Goal: Check status: Check status

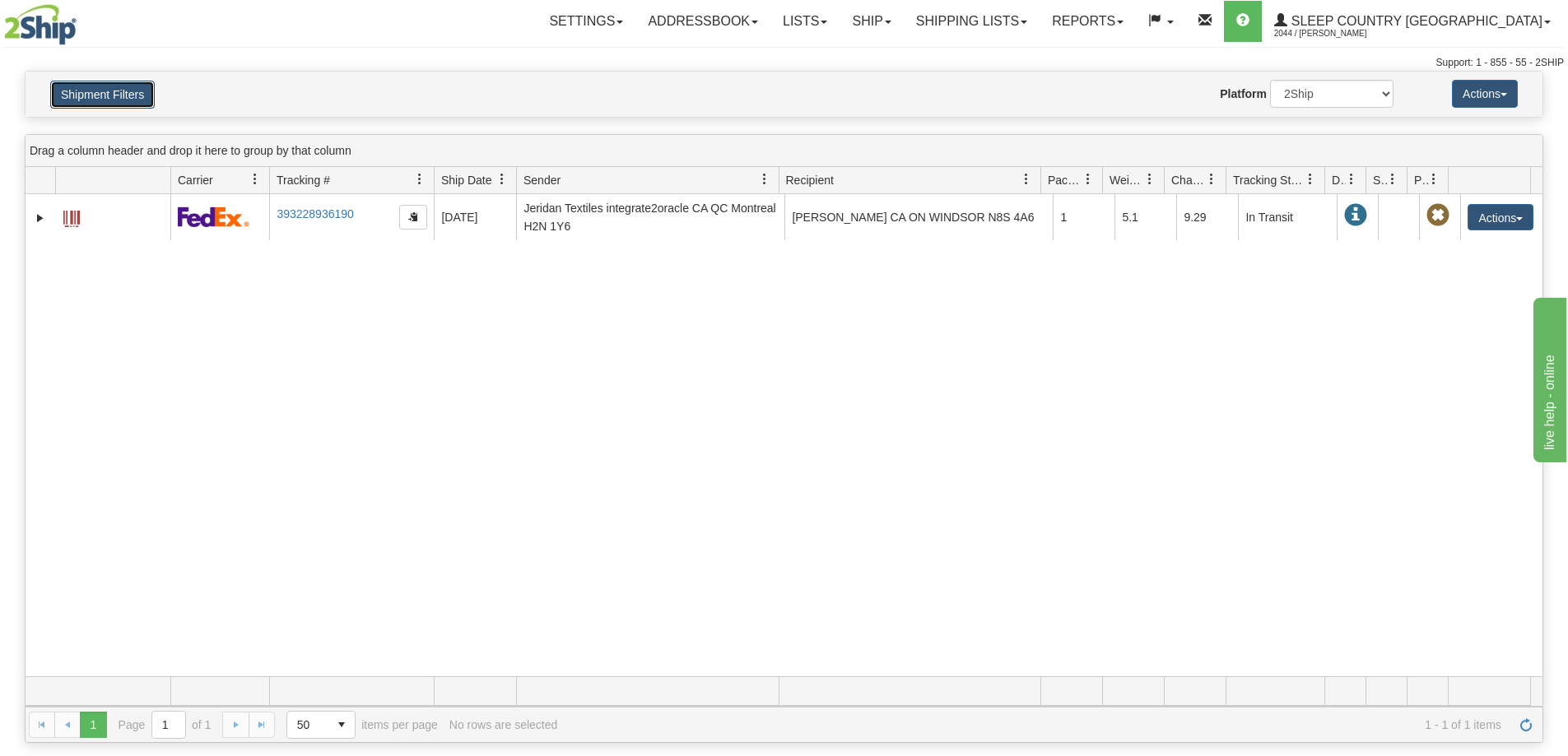
click at [123, 102] on button "Shipment Filters" at bounding box center [102, 95] width 105 height 28
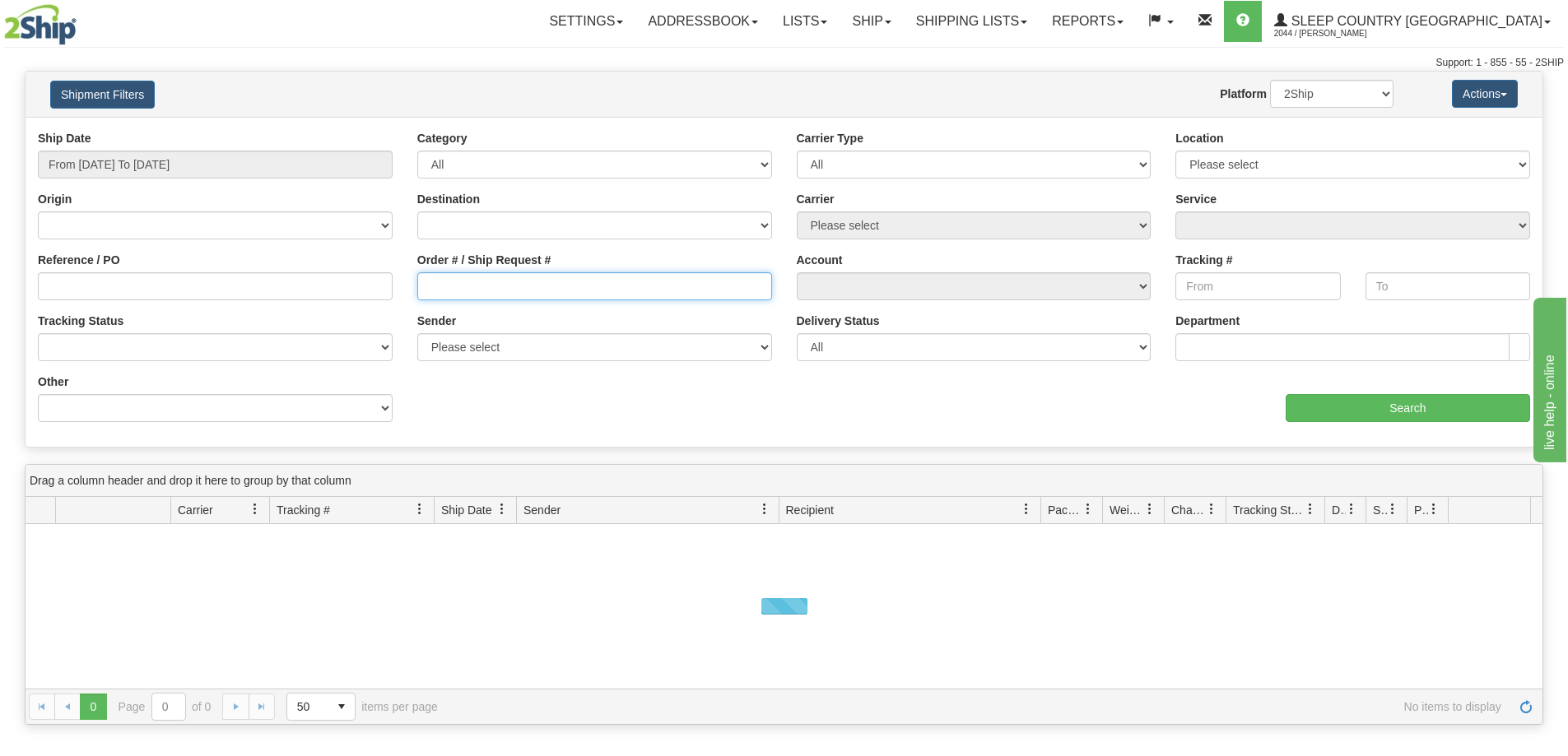
click at [473, 300] on input "Order # / Ship Request #" at bounding box center [594, 286] width 354 height 28
paste input "9000I098212"
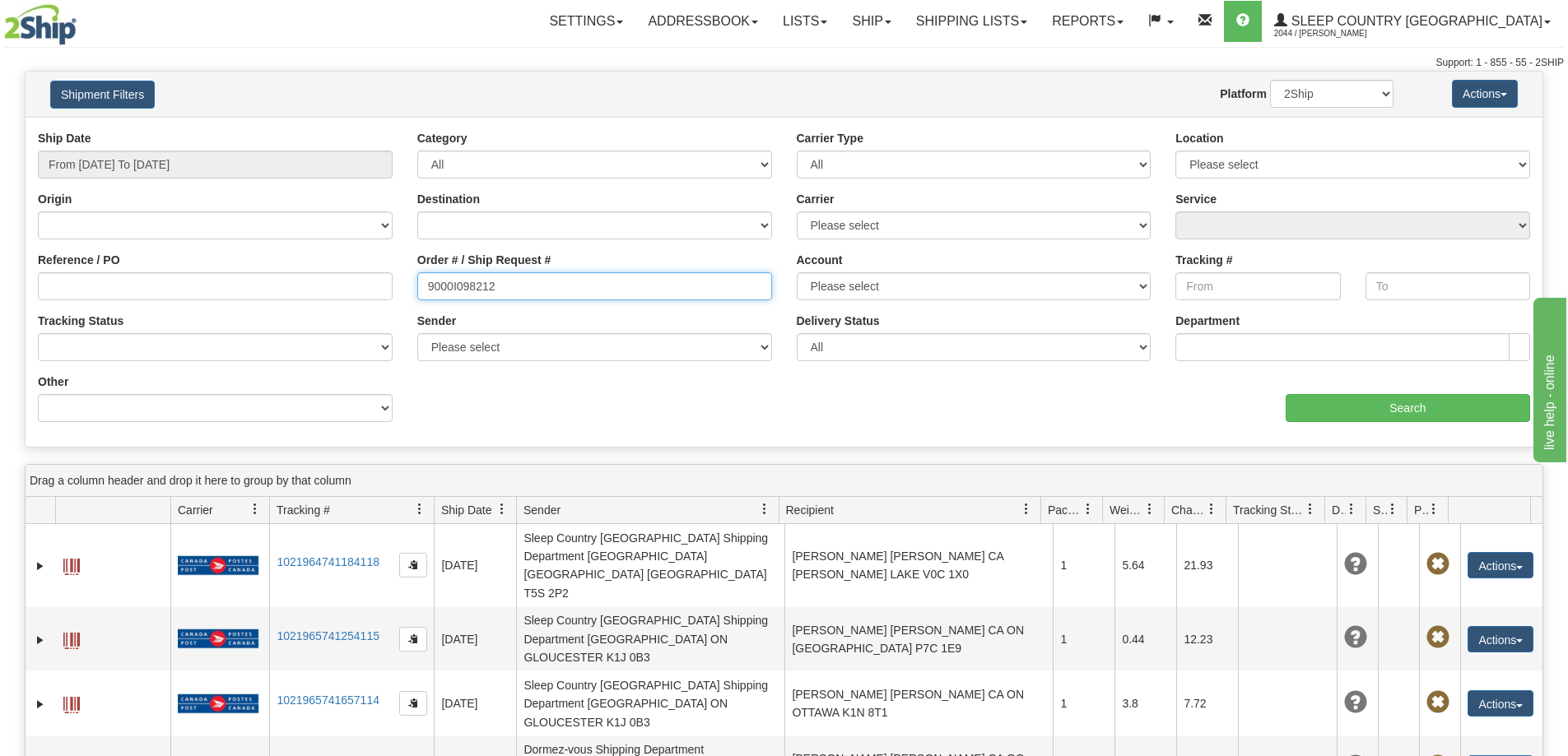
type input "9000I098212"
click at [199, 150] on input "From 09/16/2025 To 09/17/2025" at bounding box center [215, 164] width 354 height 28
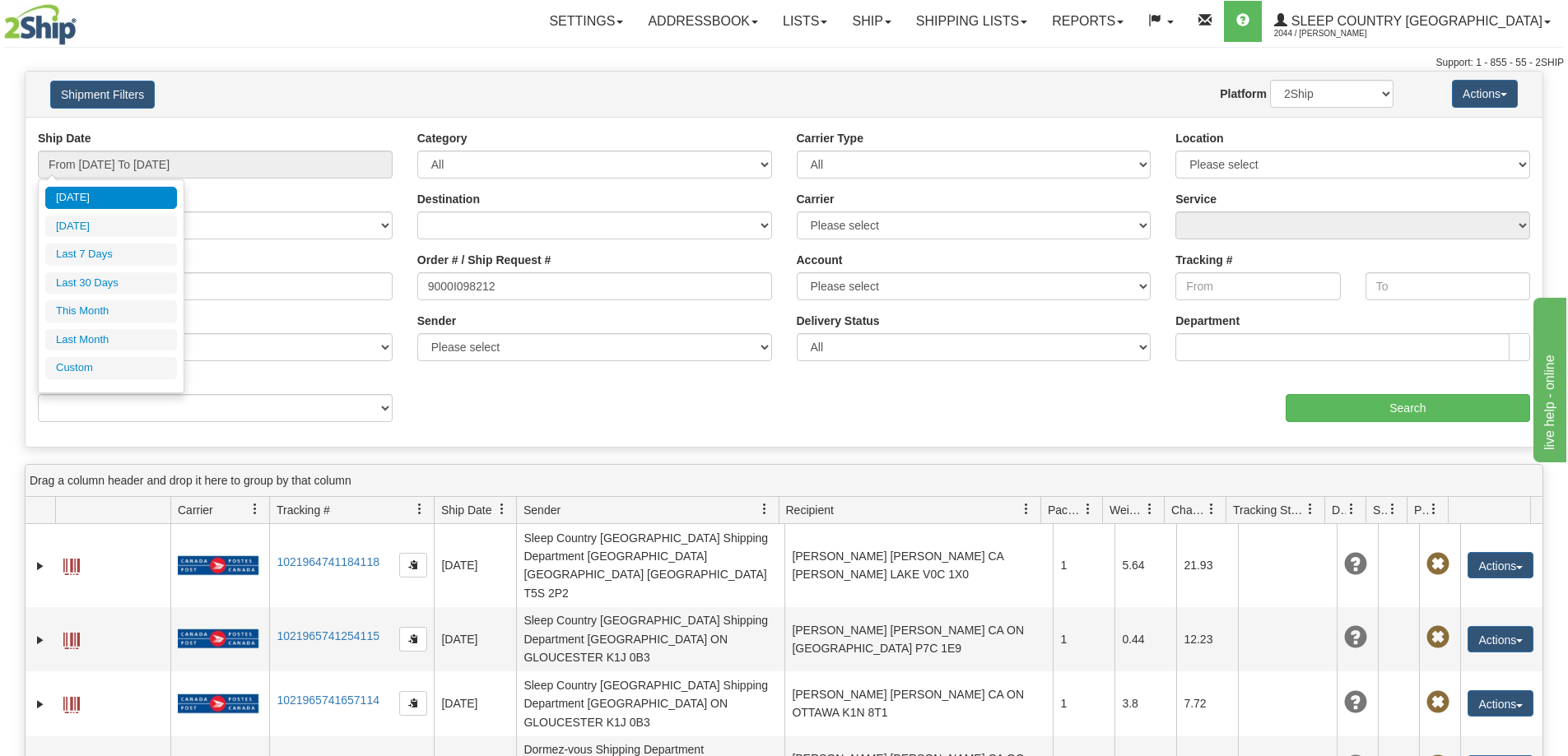
click at [140, 269] on ul "Today Yesterday Last 7 Days Last 30 Days This Month Last Month Custom" at bounding box center [111, 282] width 132 height 192
click at [134, 278] on li "Last 30 Days" at bounding box center [111, 283] width 132 height 22
type input "From [DATE] To [DATE]"
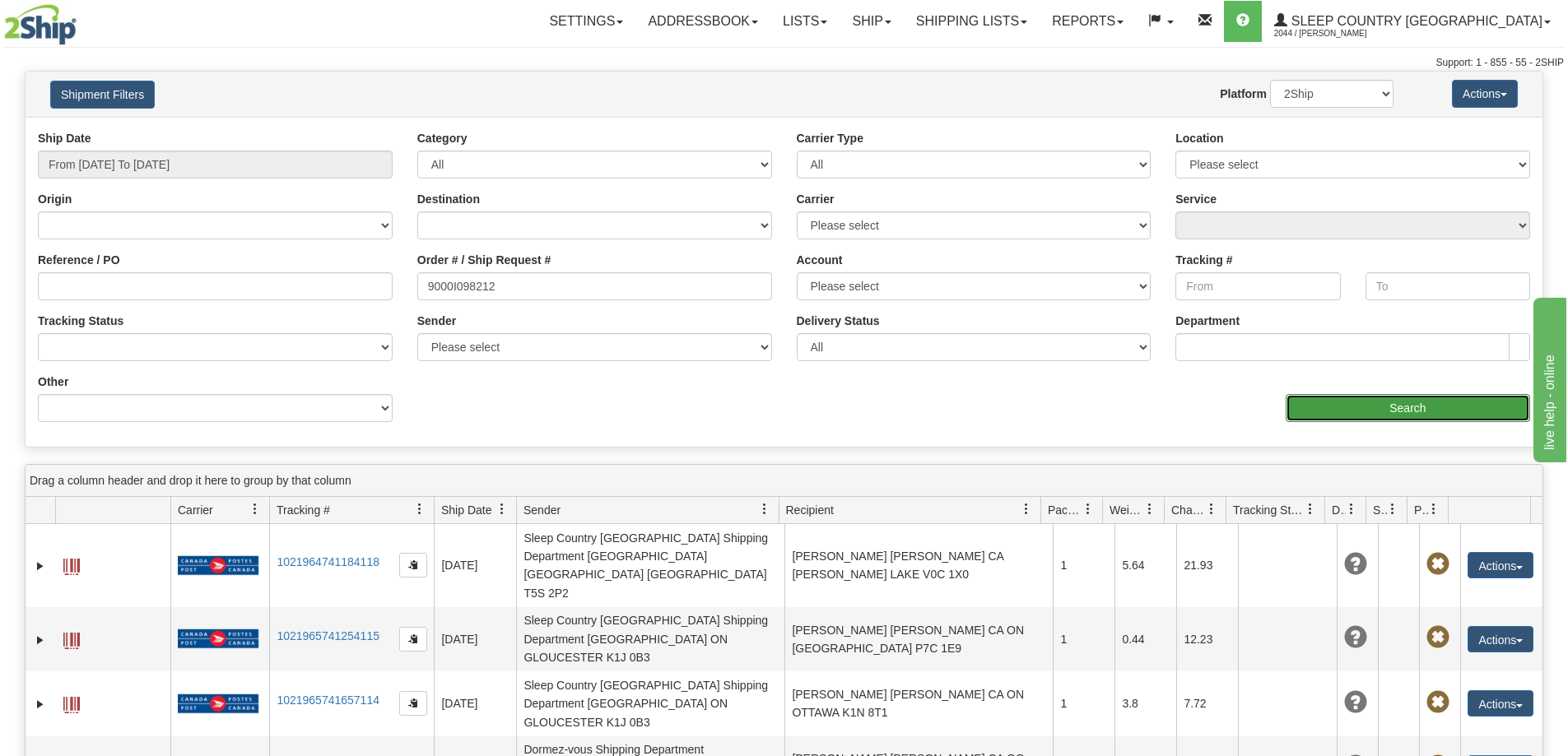
click at [1315, 414] on input "Search" at bounding box center [1408, 408] width 244 height 28
